Goal: Task Accomplishment & Management: Use online tool/utility

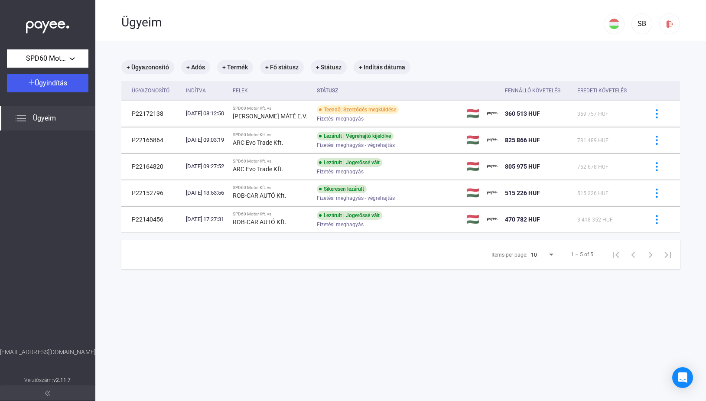
click at [54, 118] on span "Ügyeim" at bounding box center [44, 118] width 23 height 10
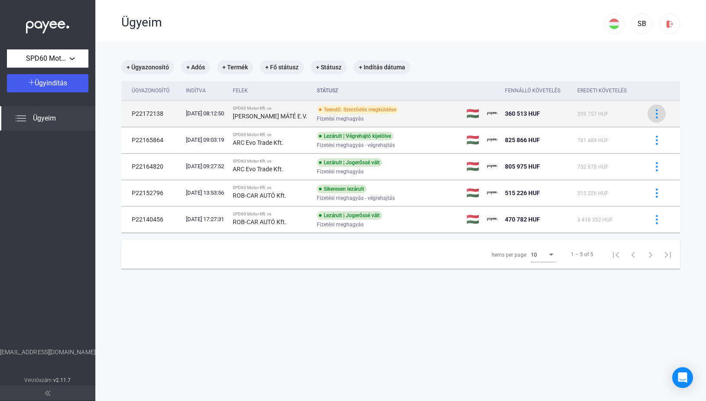
click at [650, 117] on div at bounding box center [656, 113] width 13 height 9
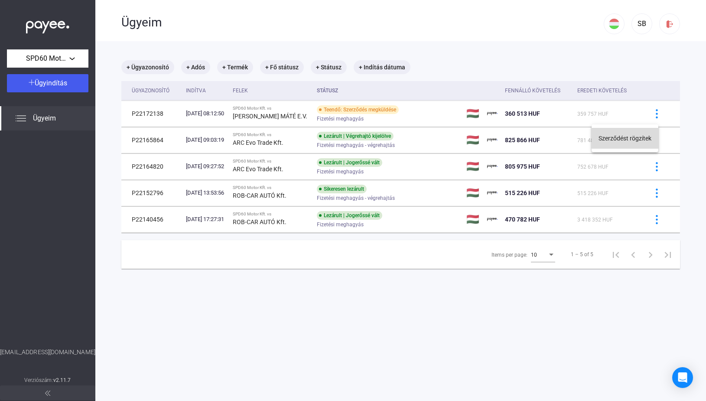
click at [628, 139] on button "Szerződést rögzítek" at bounding box center [624, 138] width 67 height 21
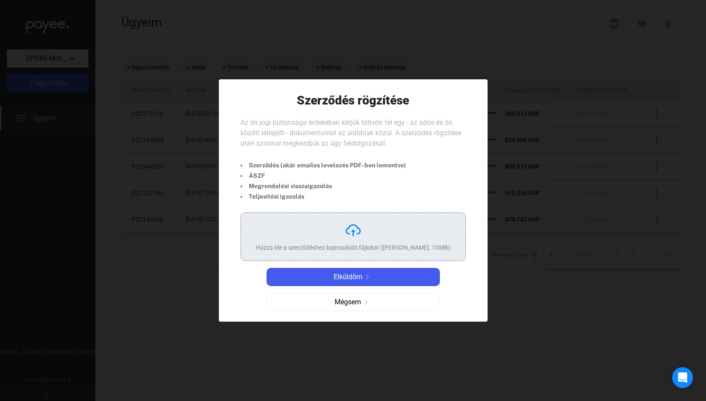
click at [348, 230] on img at bounding box center [352, 229] width 17 height 17
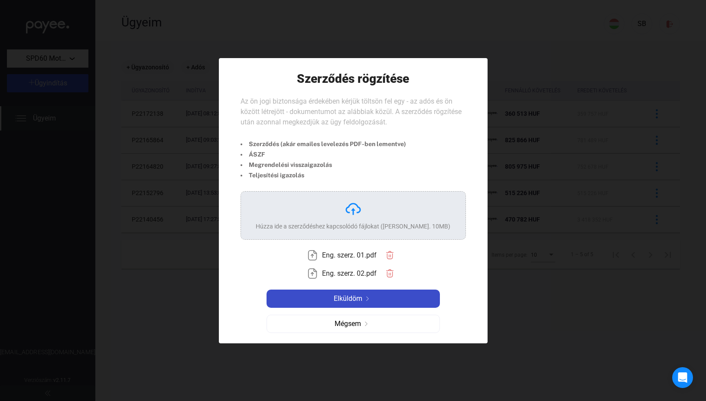
click at [354, 298] on span "Elküldöm" at bounding box center [348, 298] width 29 height 10
